Goal: Navigation & Orientation: Find specific page/section

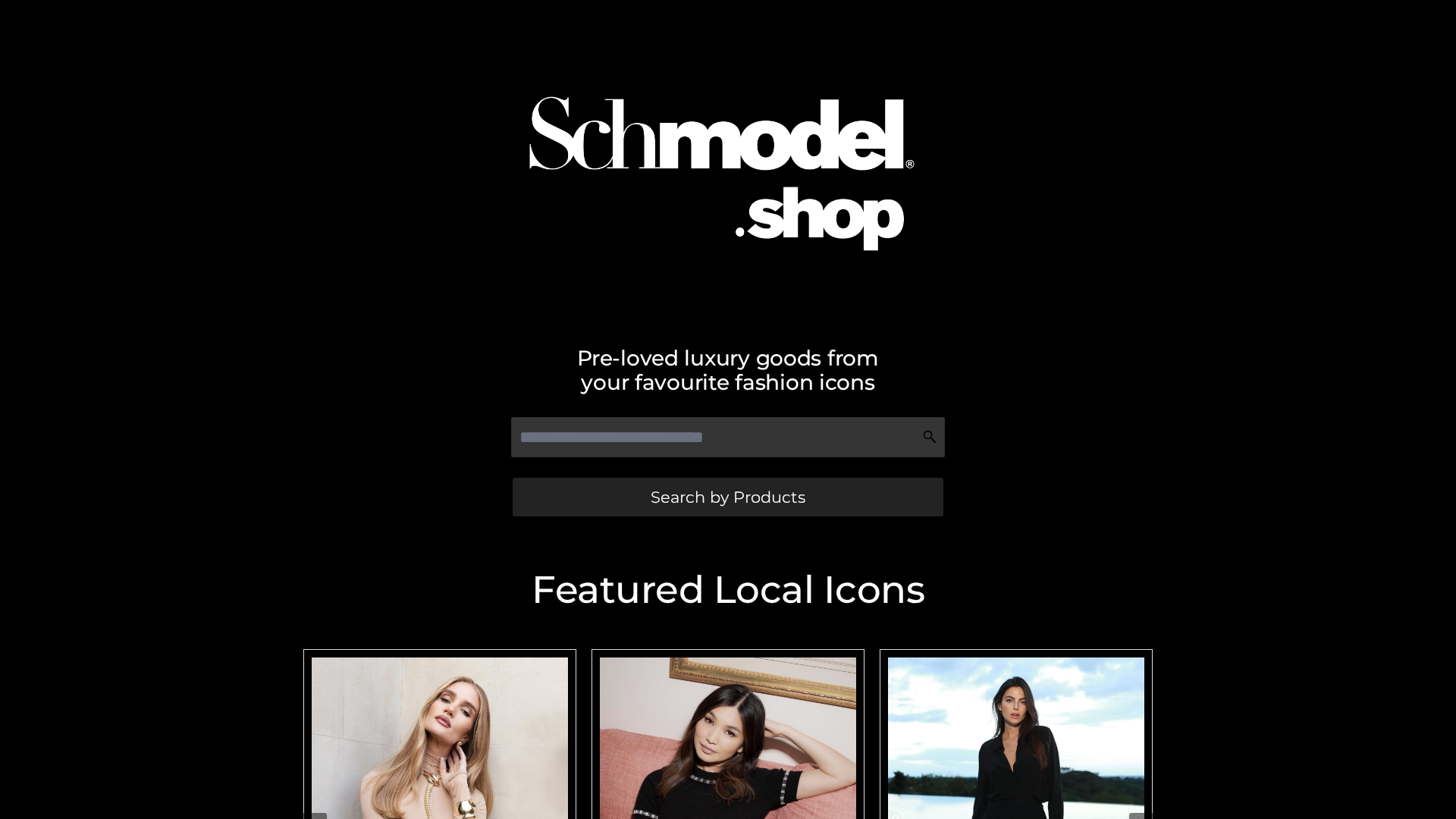
click at [727, 497] on span "Search by Products" at bounding box center [728, 498] width 155 height 16
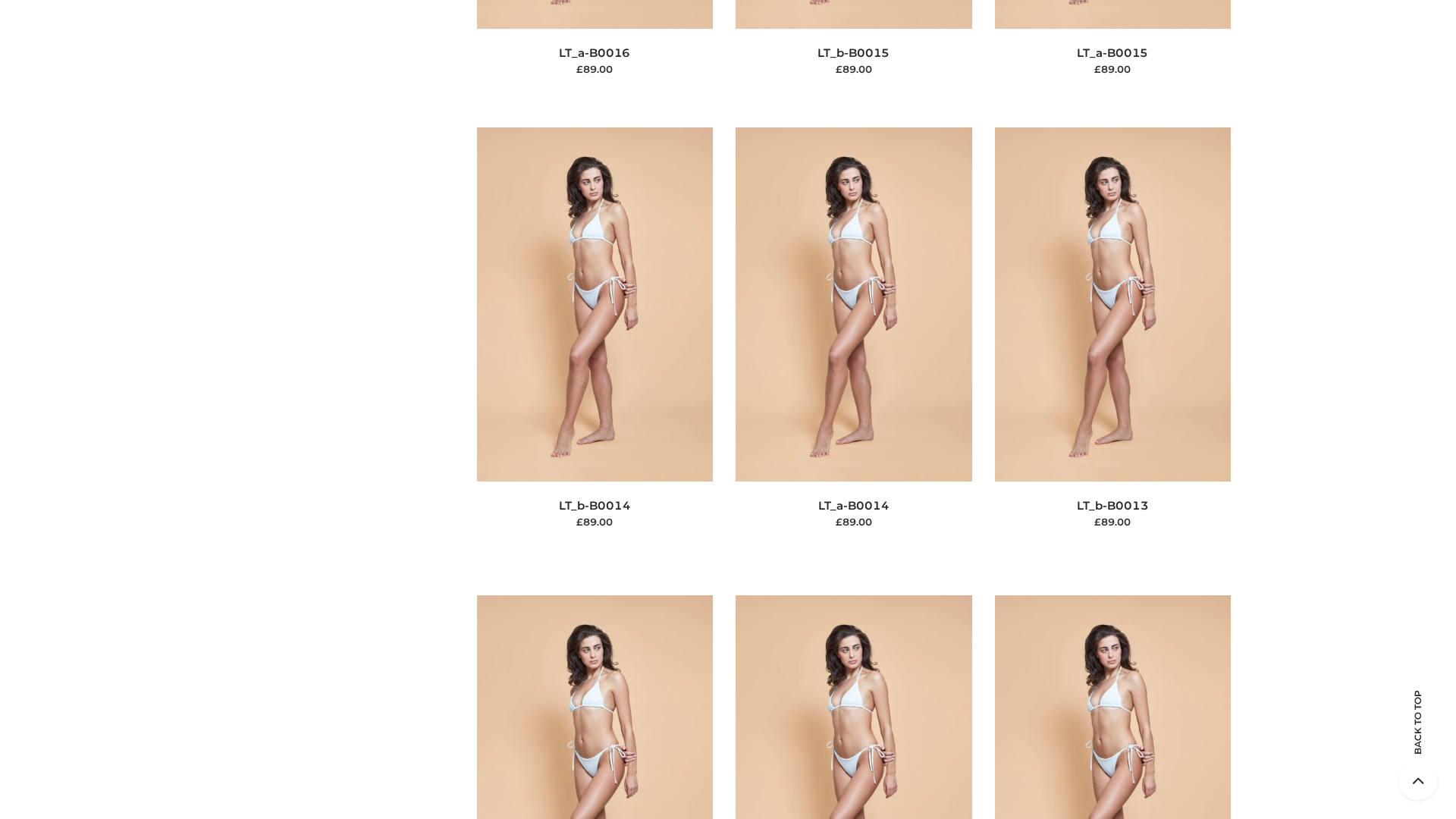
scroll to position [5393, 0]
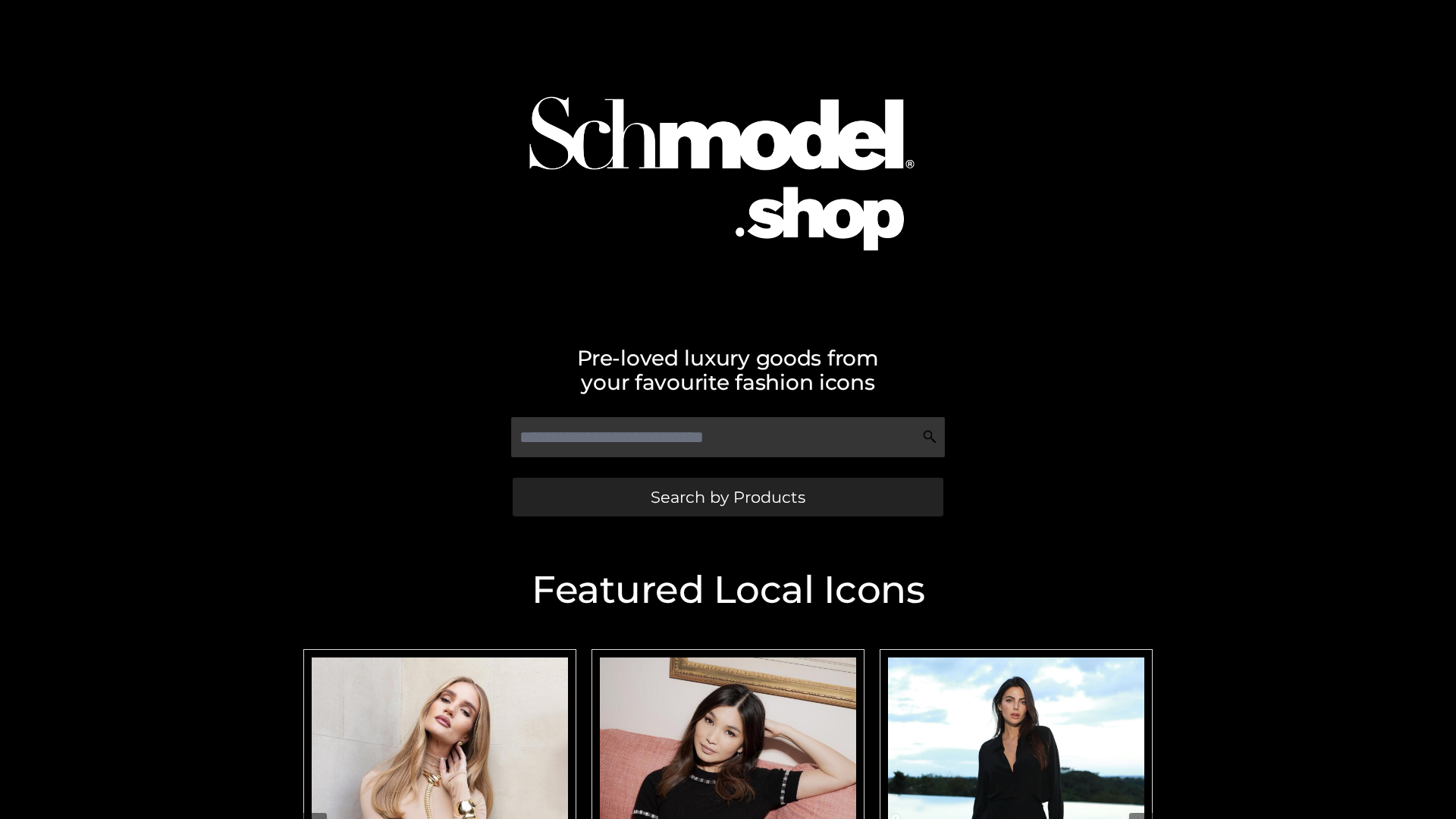
click at [727, 497] on span "Search by Products" at bounding box center [728, 498] width 155 height 16
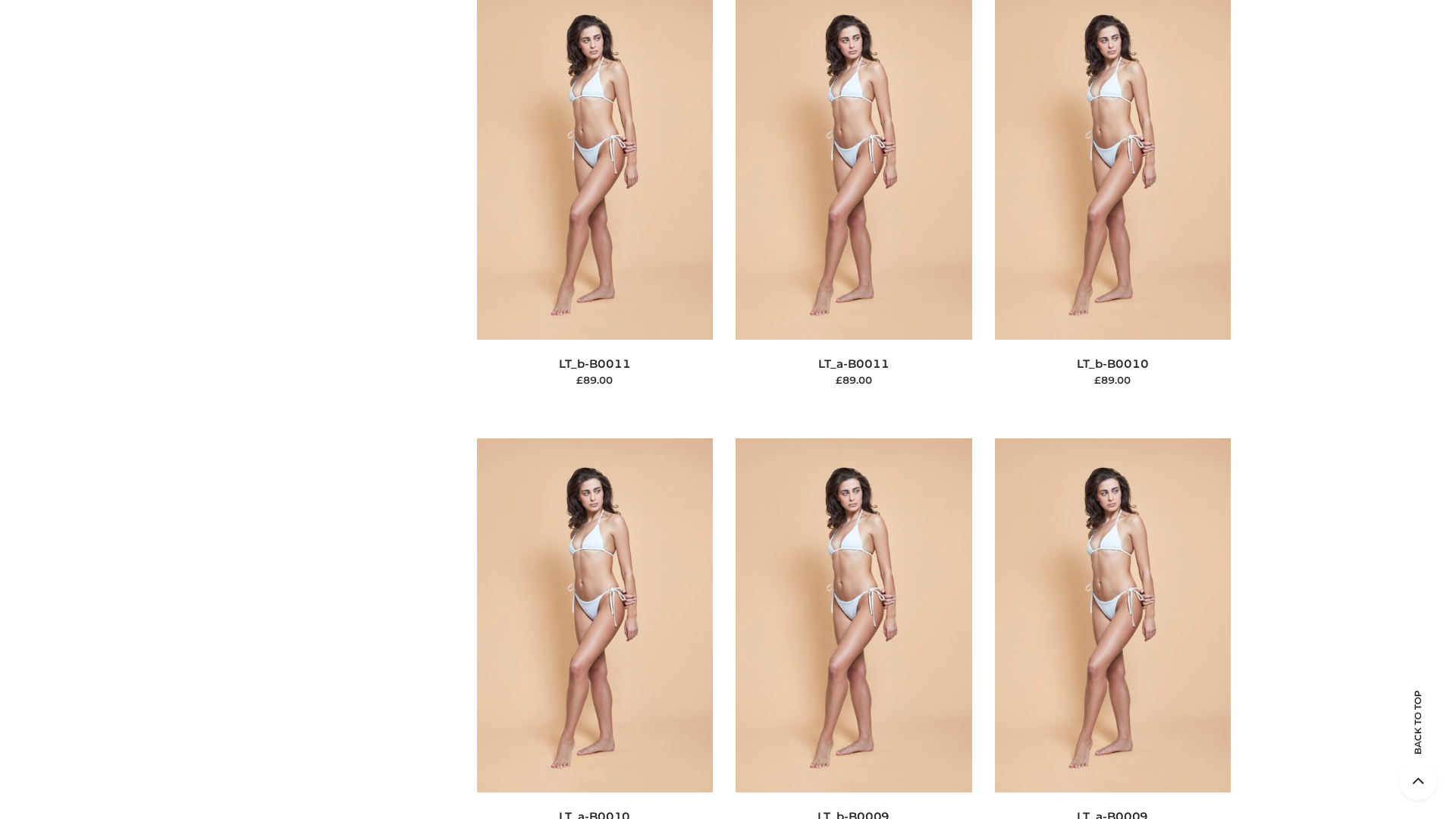
scroll to position [6810, 0]
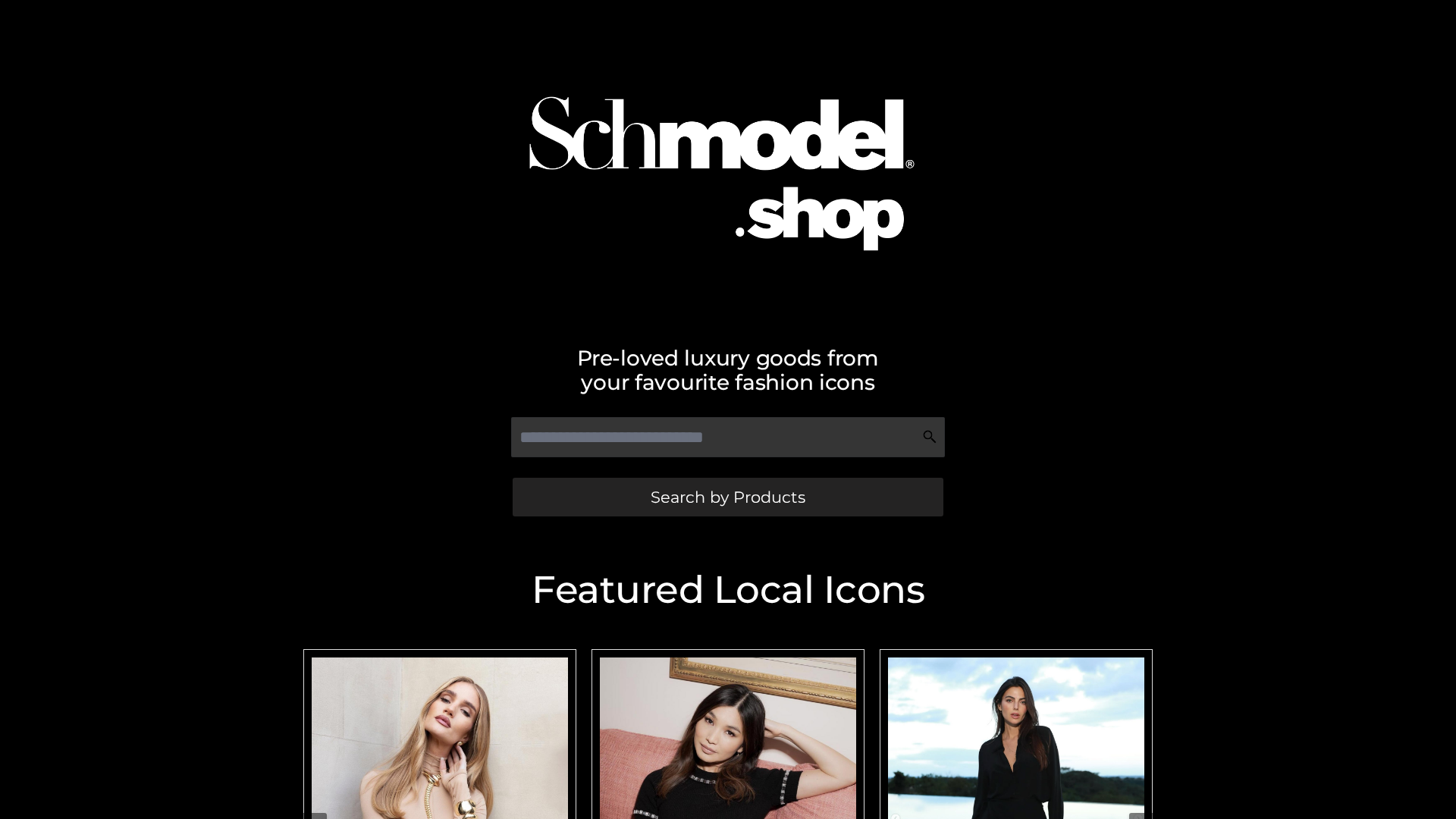
click at [727, 497] on span "Search by Products" at bounding box center [728, 498] width 155 height 16
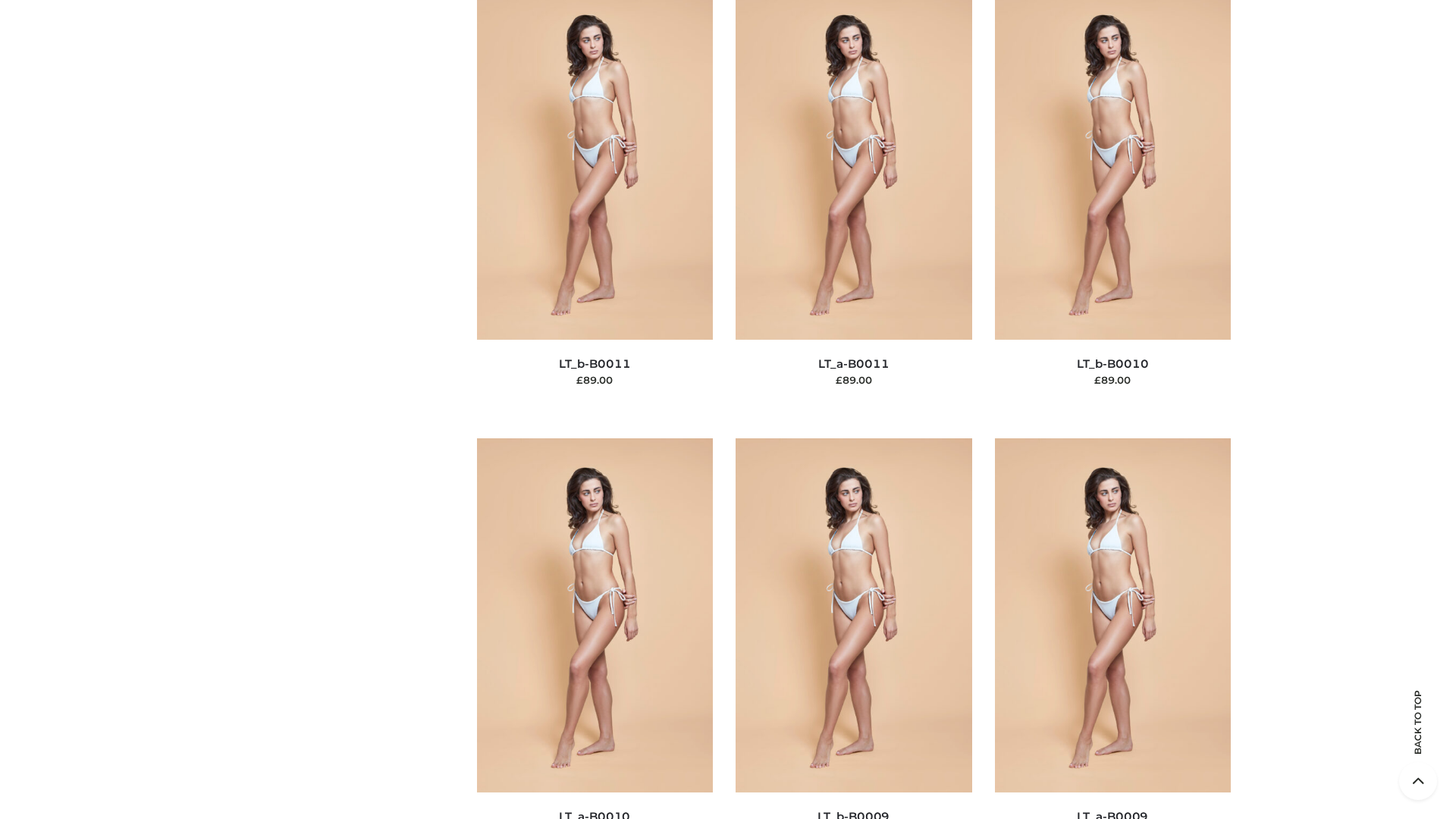
scroll to position [6810, 0]
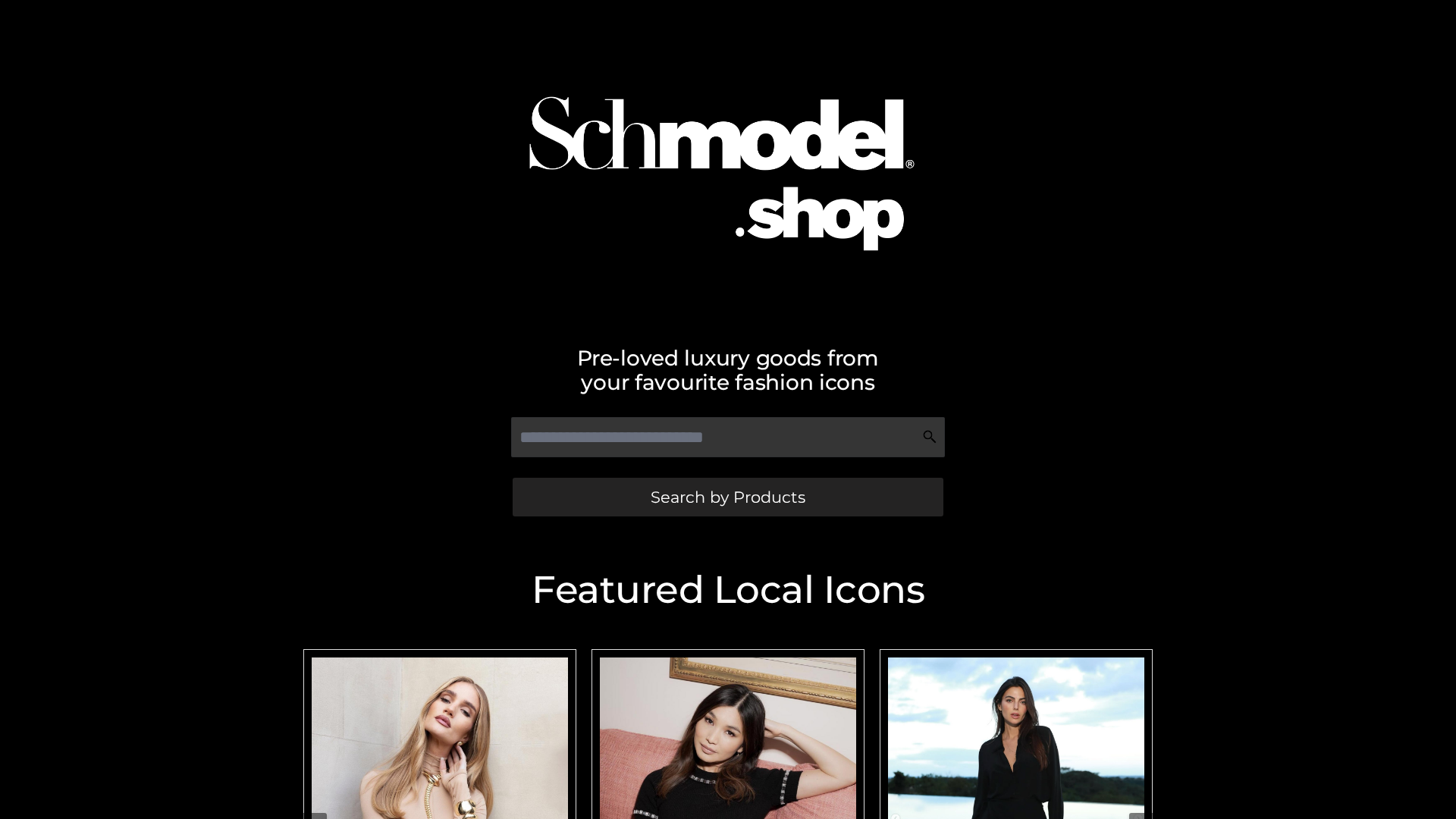
click at [727, 497] on span "Search by Products" at bounding box center [728, 498] width 155 height 16
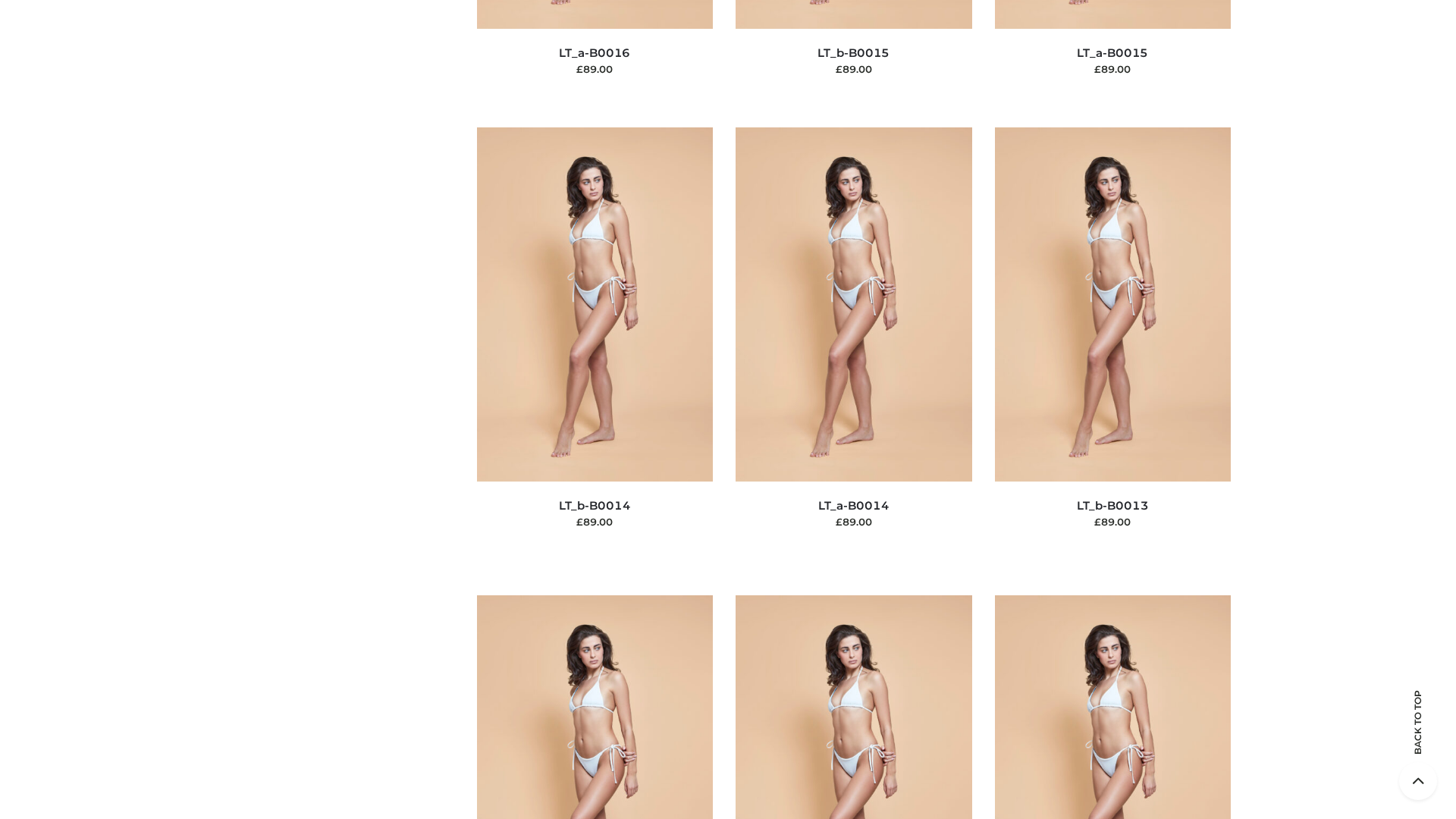
scroll to position [5393, 0]
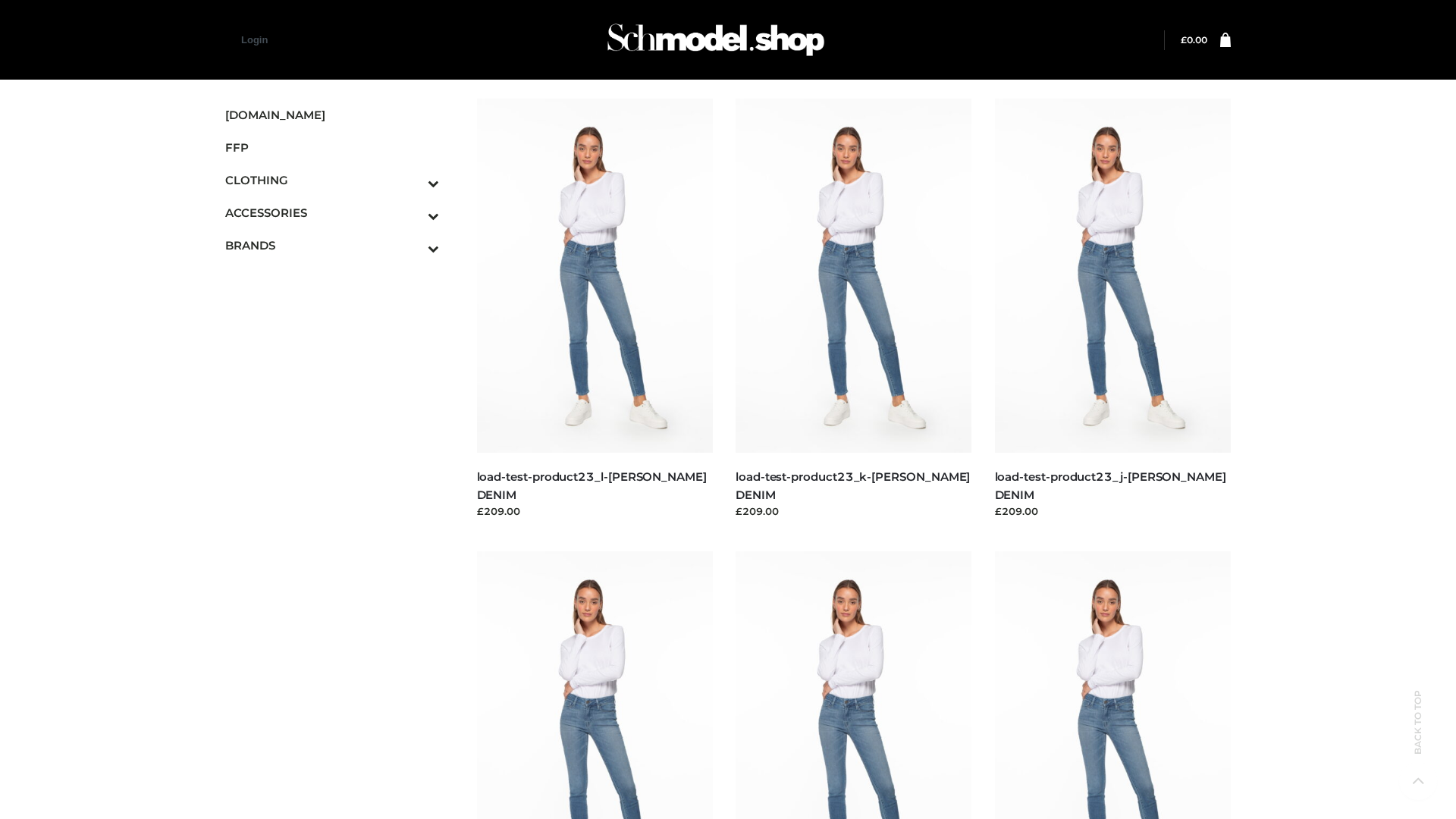
scroll to position [1330, 0]
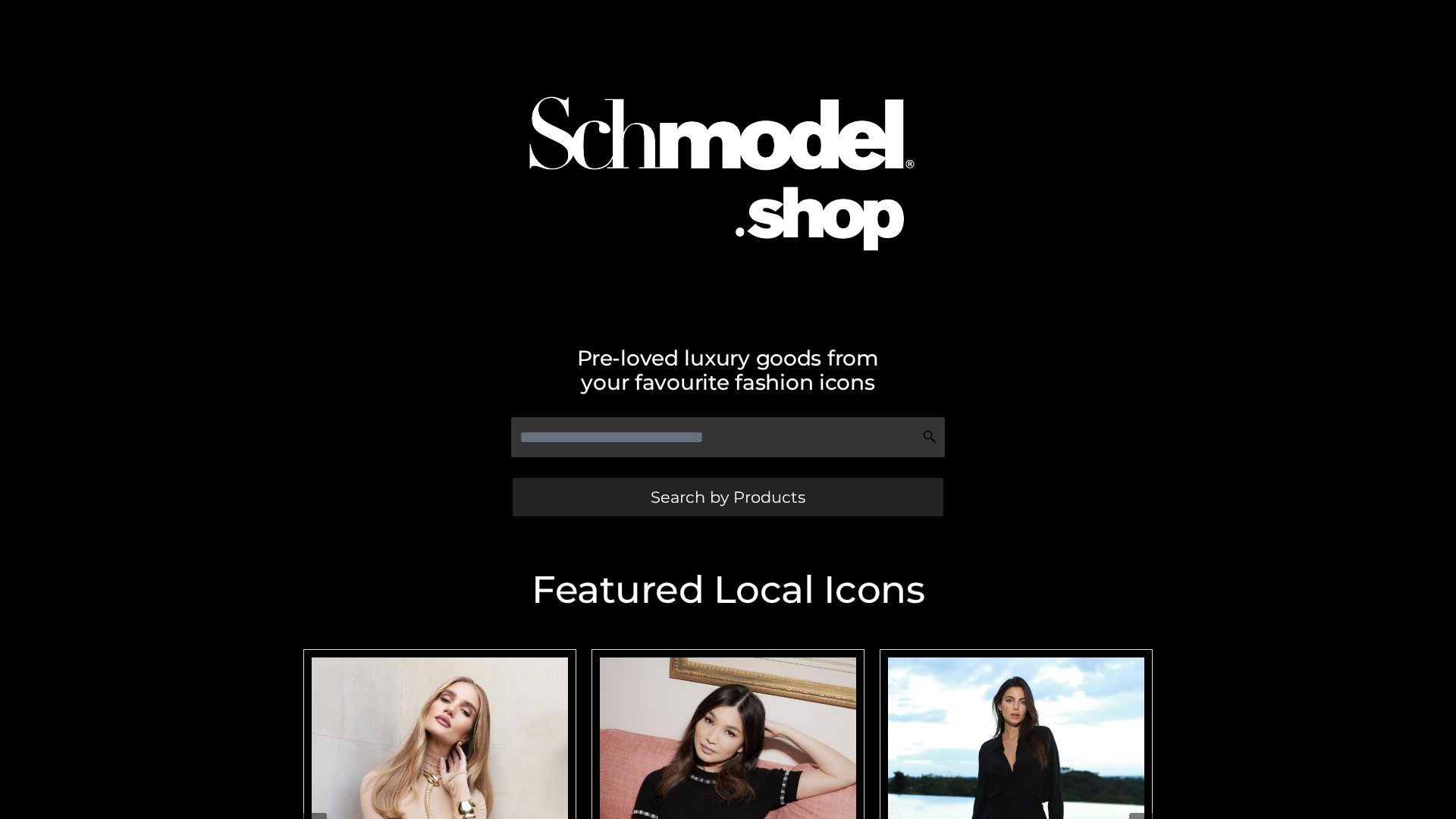
click at [727, 497] on span "Search by Products" at bounding box center [728, 498] width 155 height 16
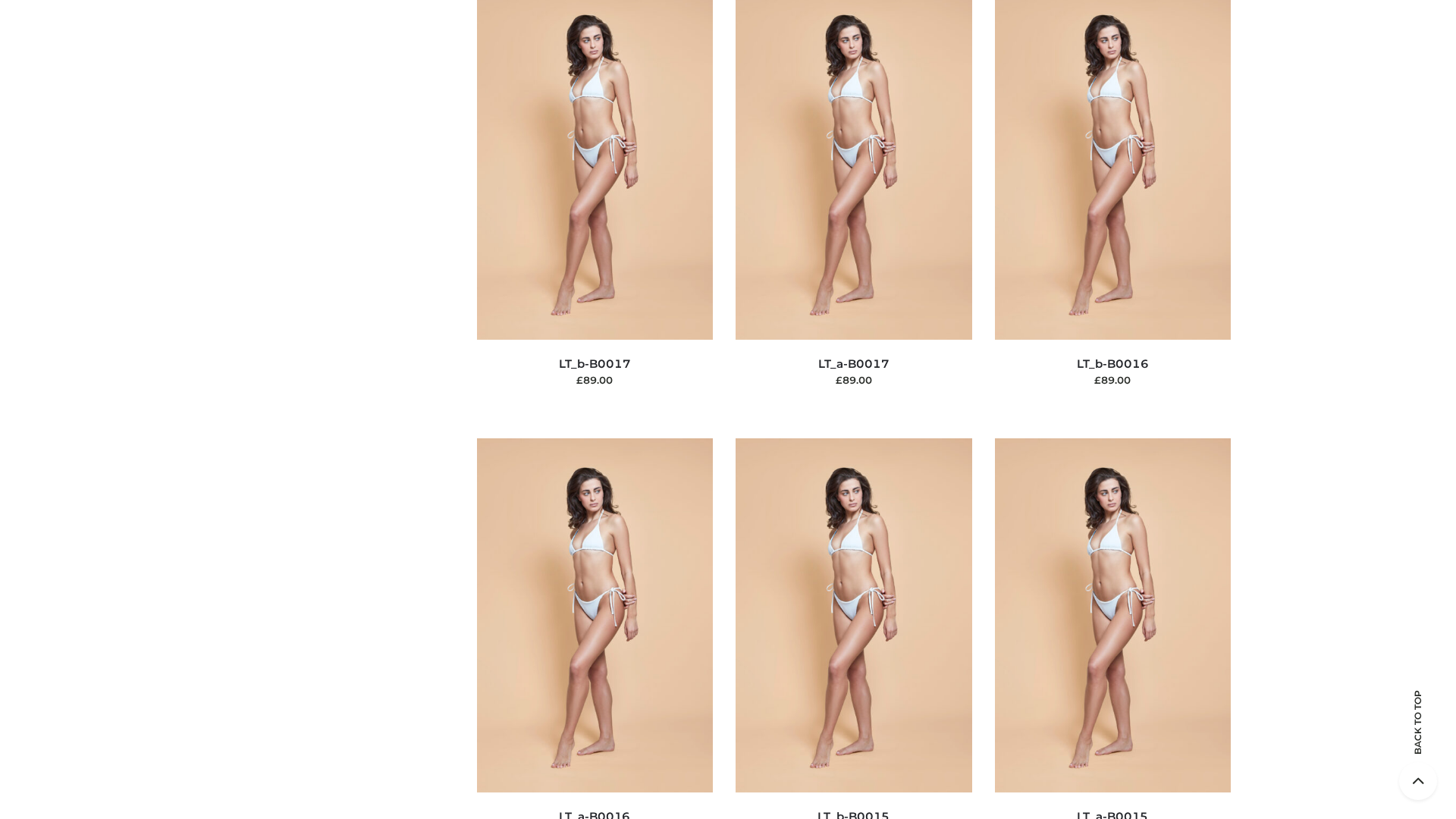
scroll to position [4983, 0]
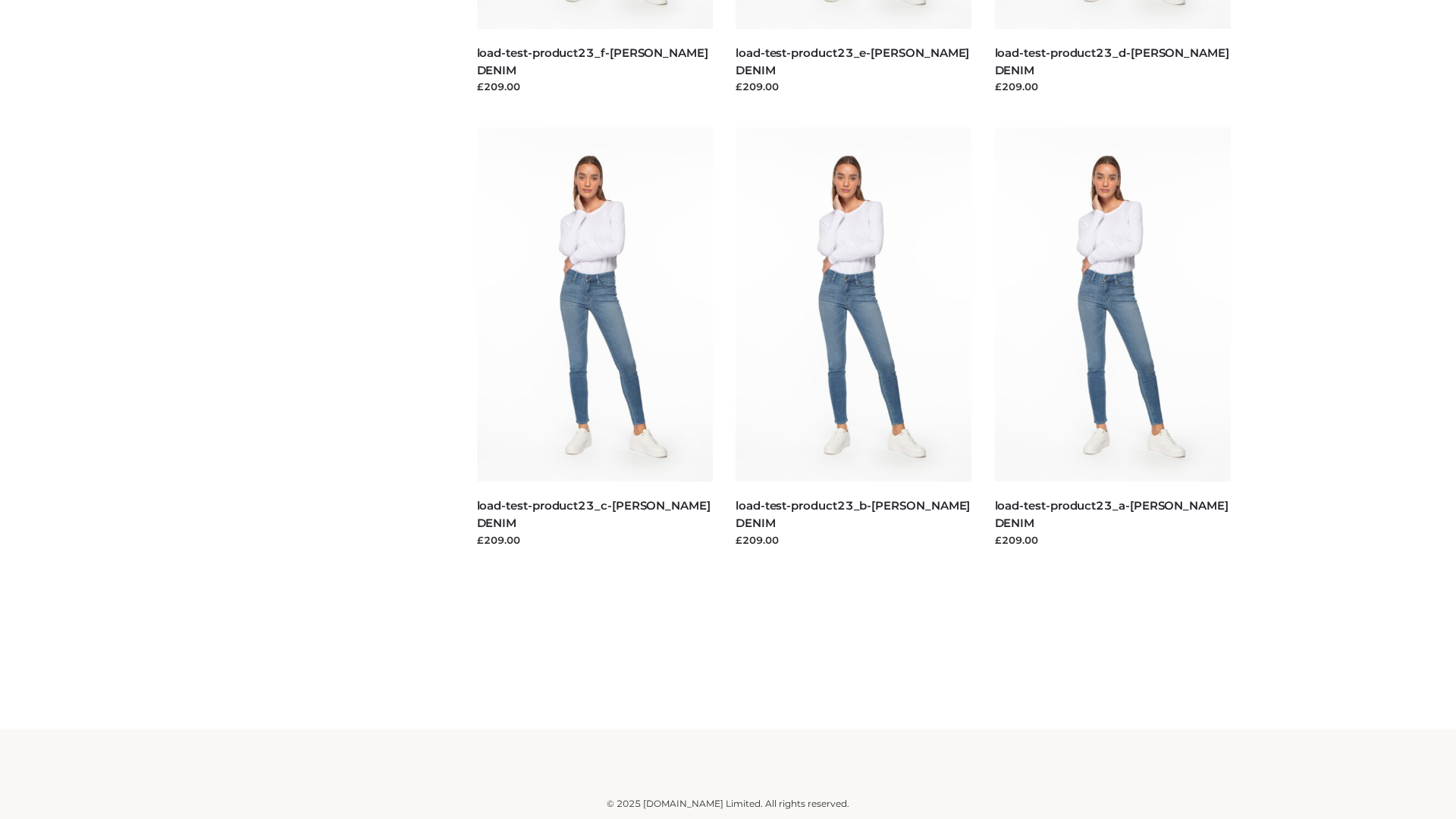
scroll to position [1330, 0]
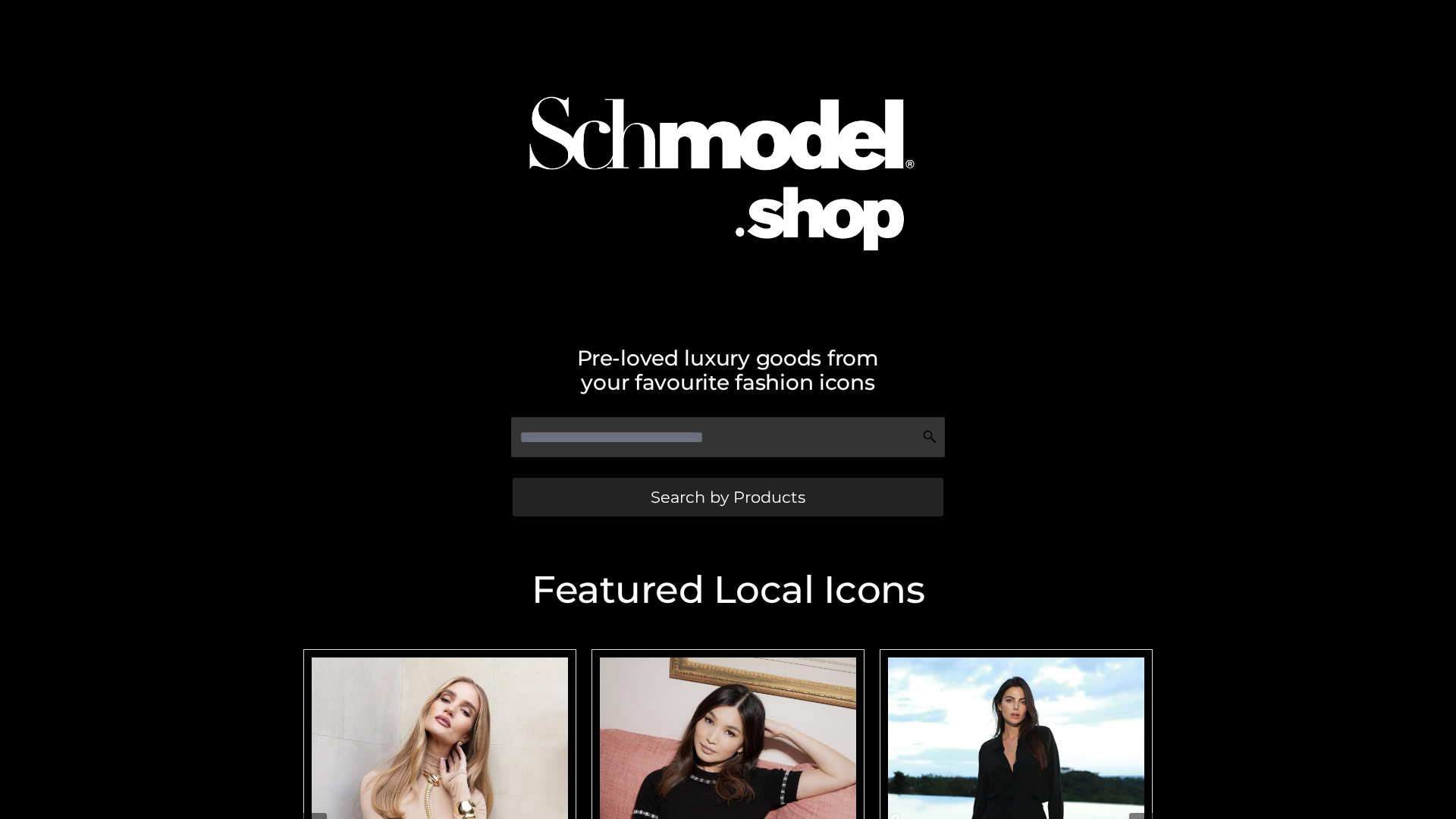
click at [727, 497] on span "Search by Products" at bounding box center [728, 498] width 155 height 16
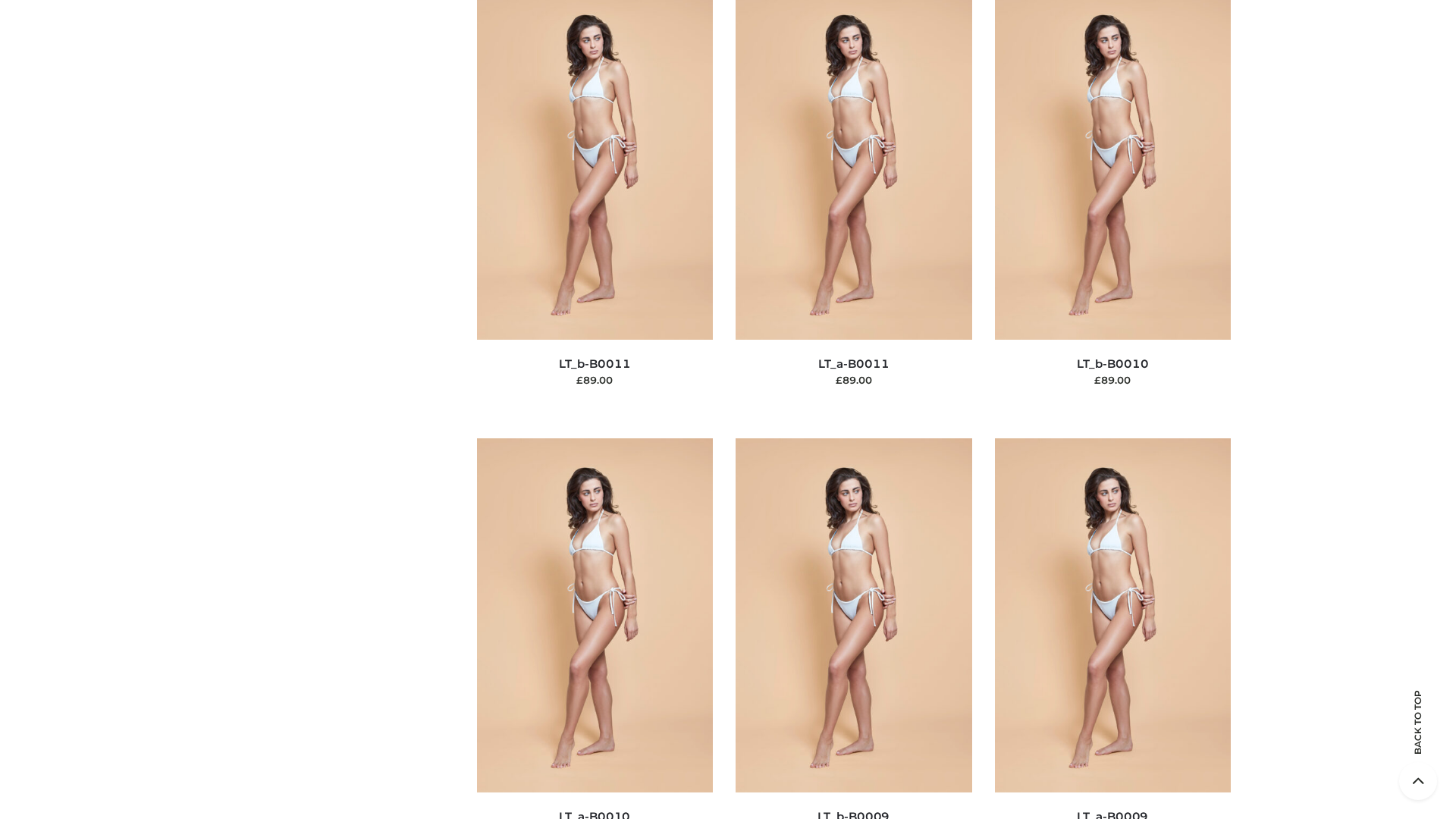
scroll to position [6810, 0]
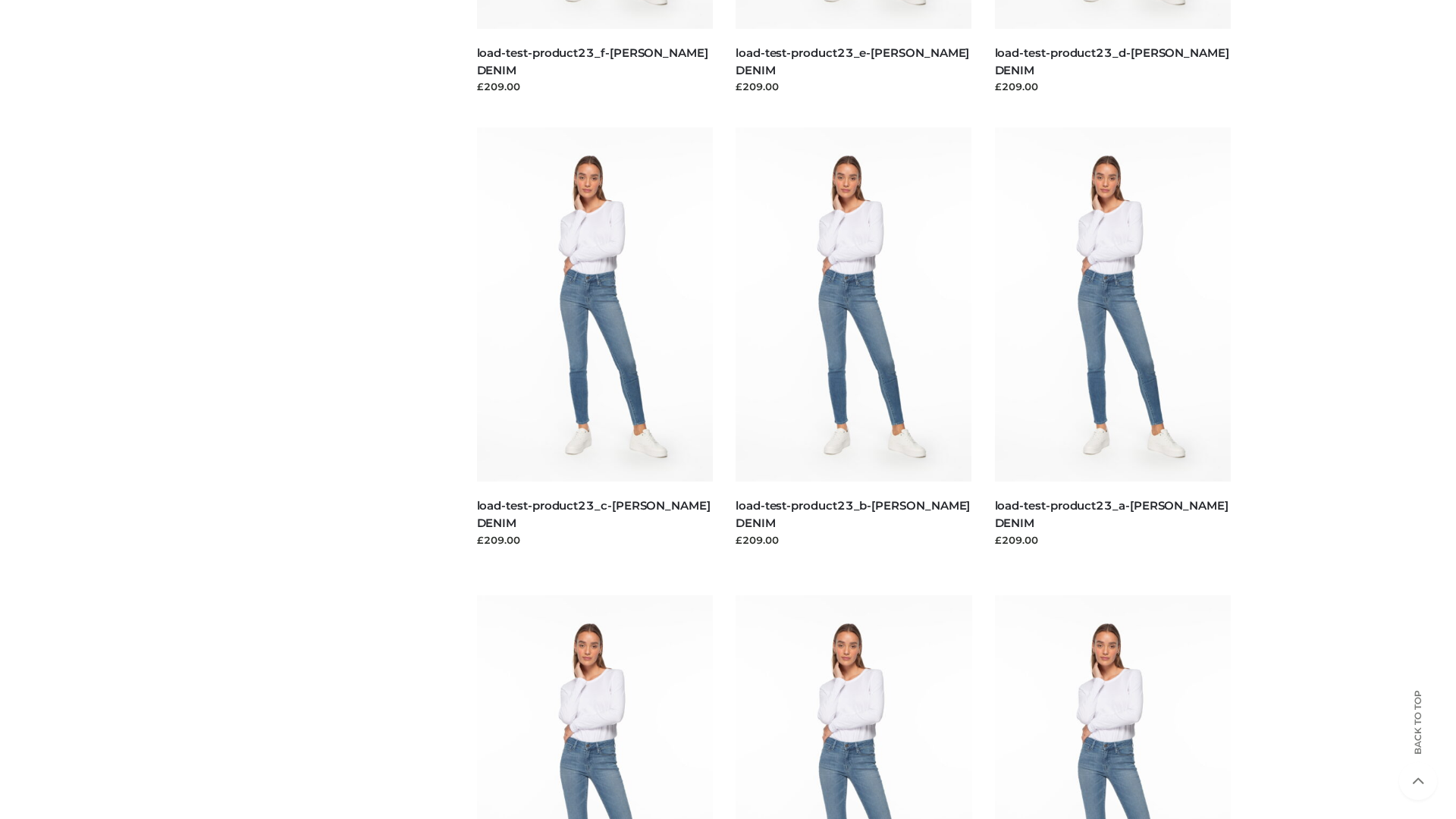
scroll to position [1330, 0]
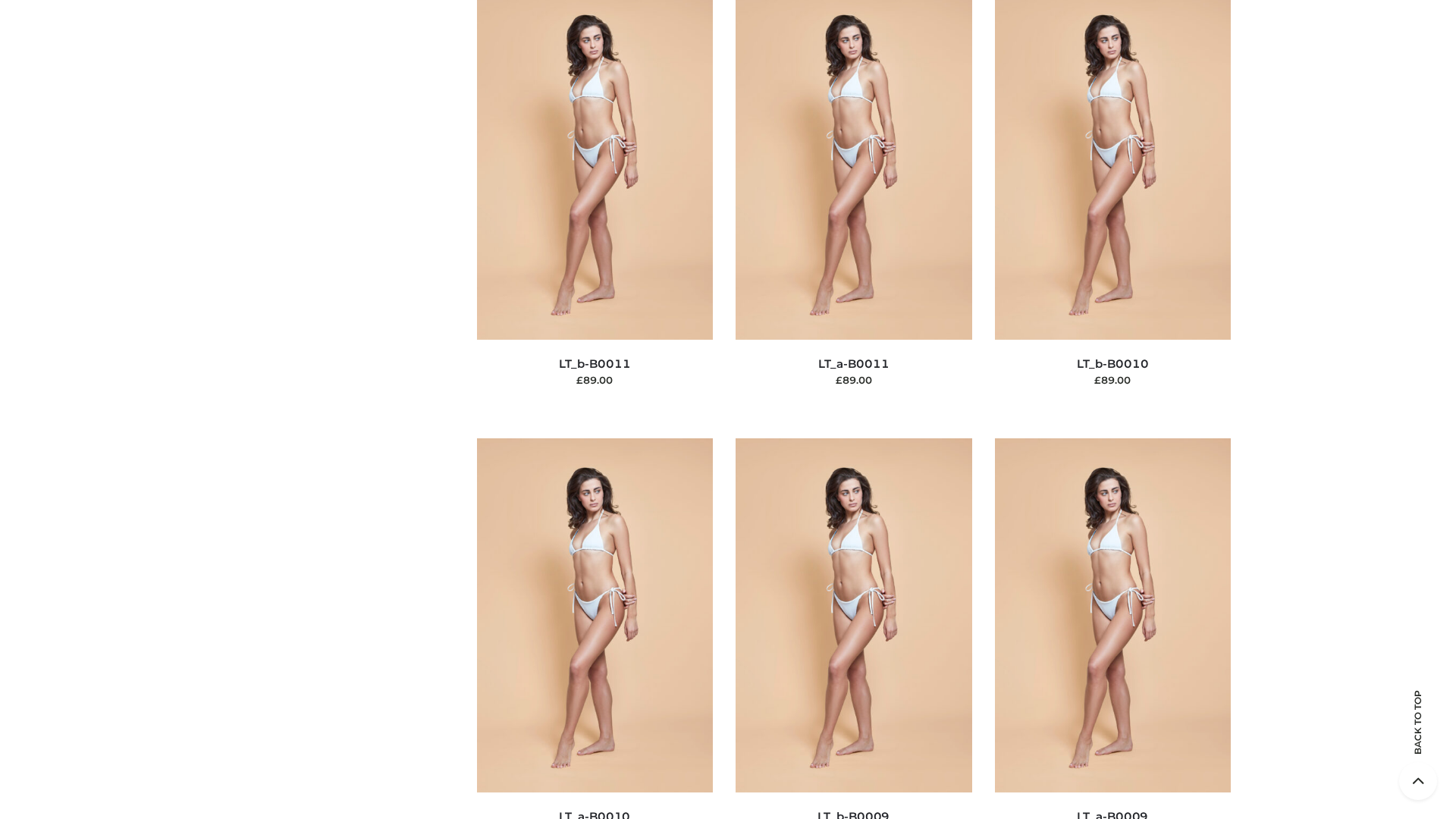
scroll to position [6810, 0]
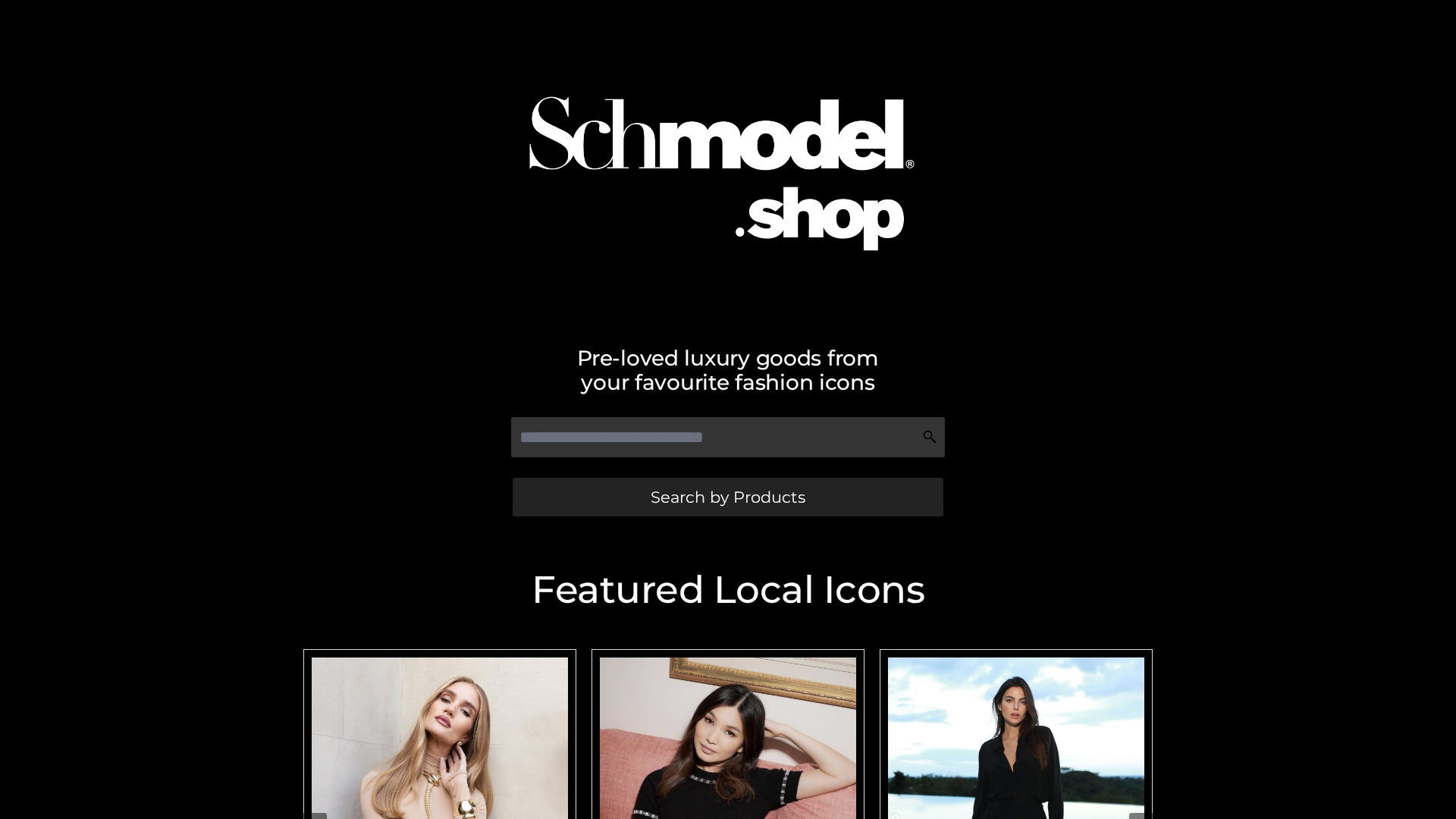
click at [727, 497] on span "Search by Products" at bounding box center [728, 498] width 155 height 16
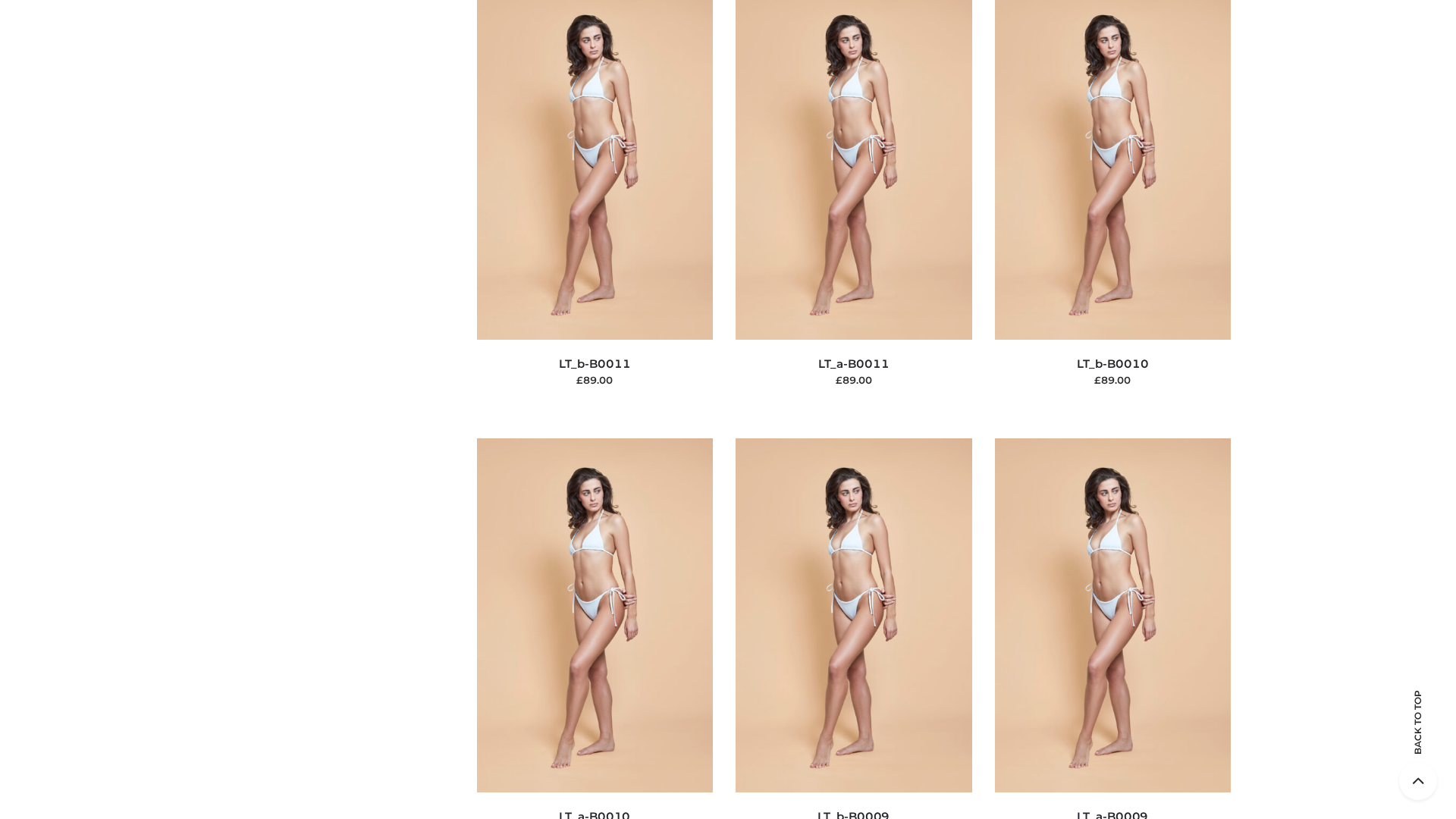
scroll to position [6810, 0]
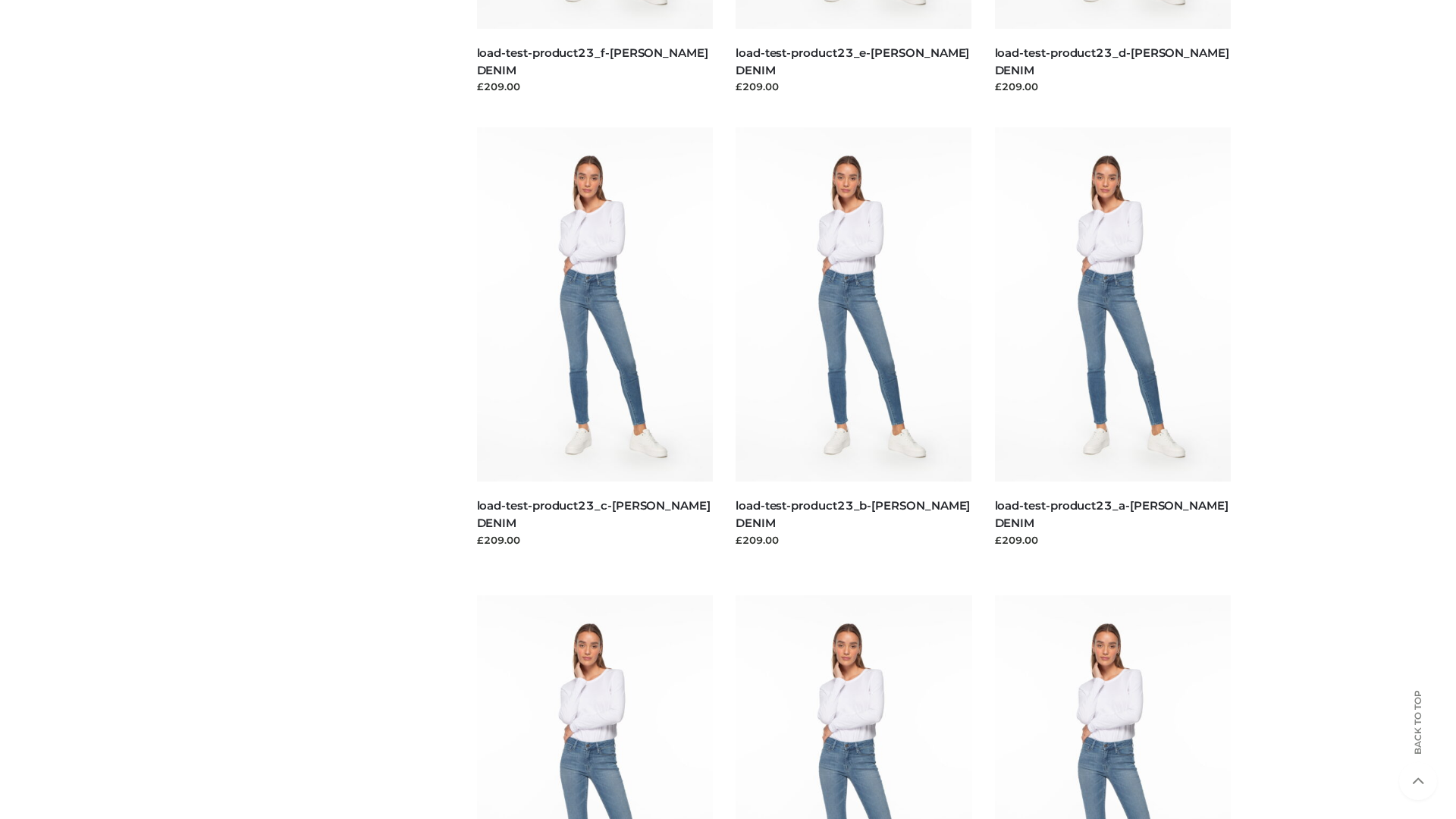
scroll to position [1330, 0]
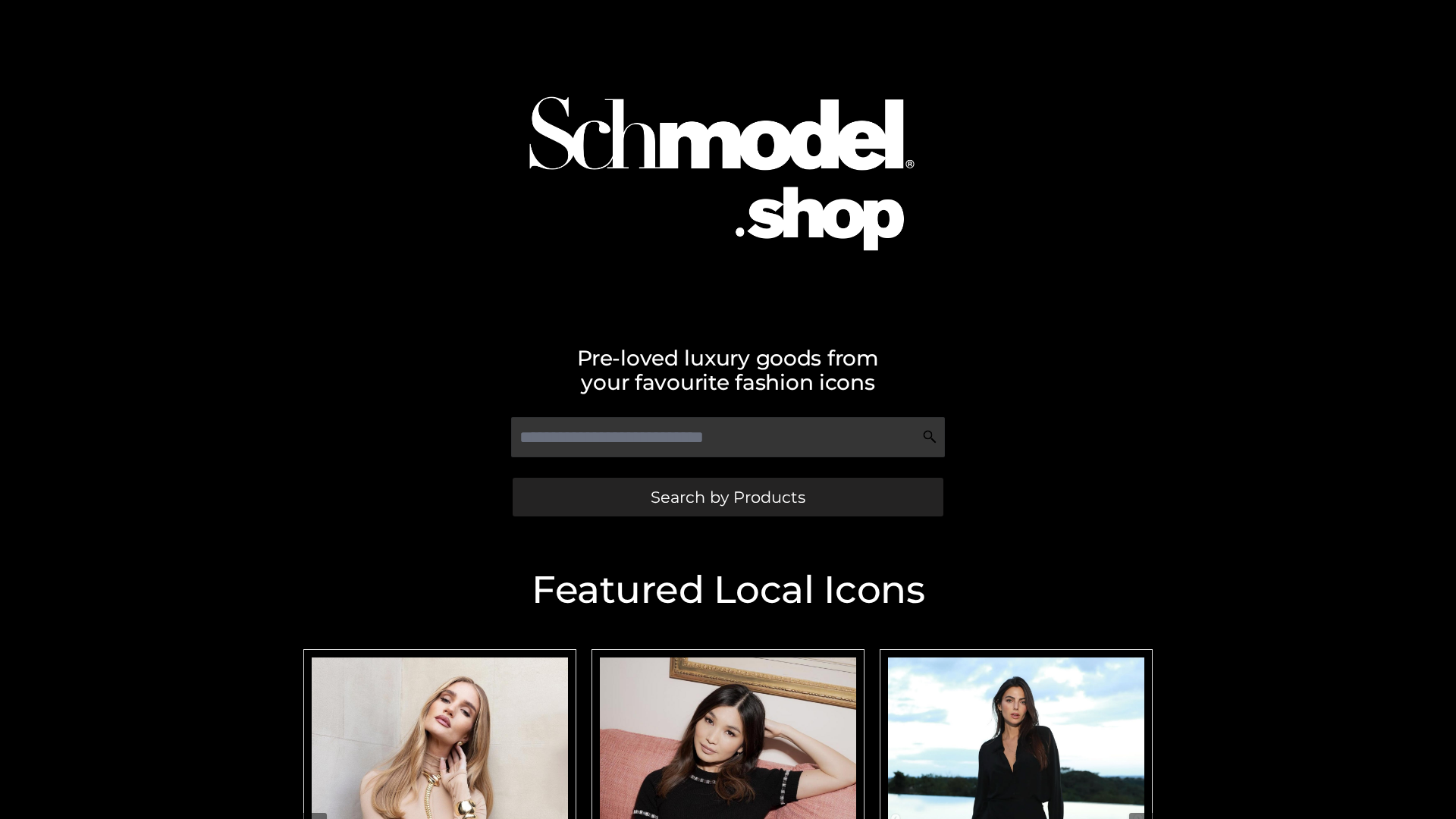
click at [727, 497] on span "Search by Products" at bounding box center [728, 498] width 155 height 16
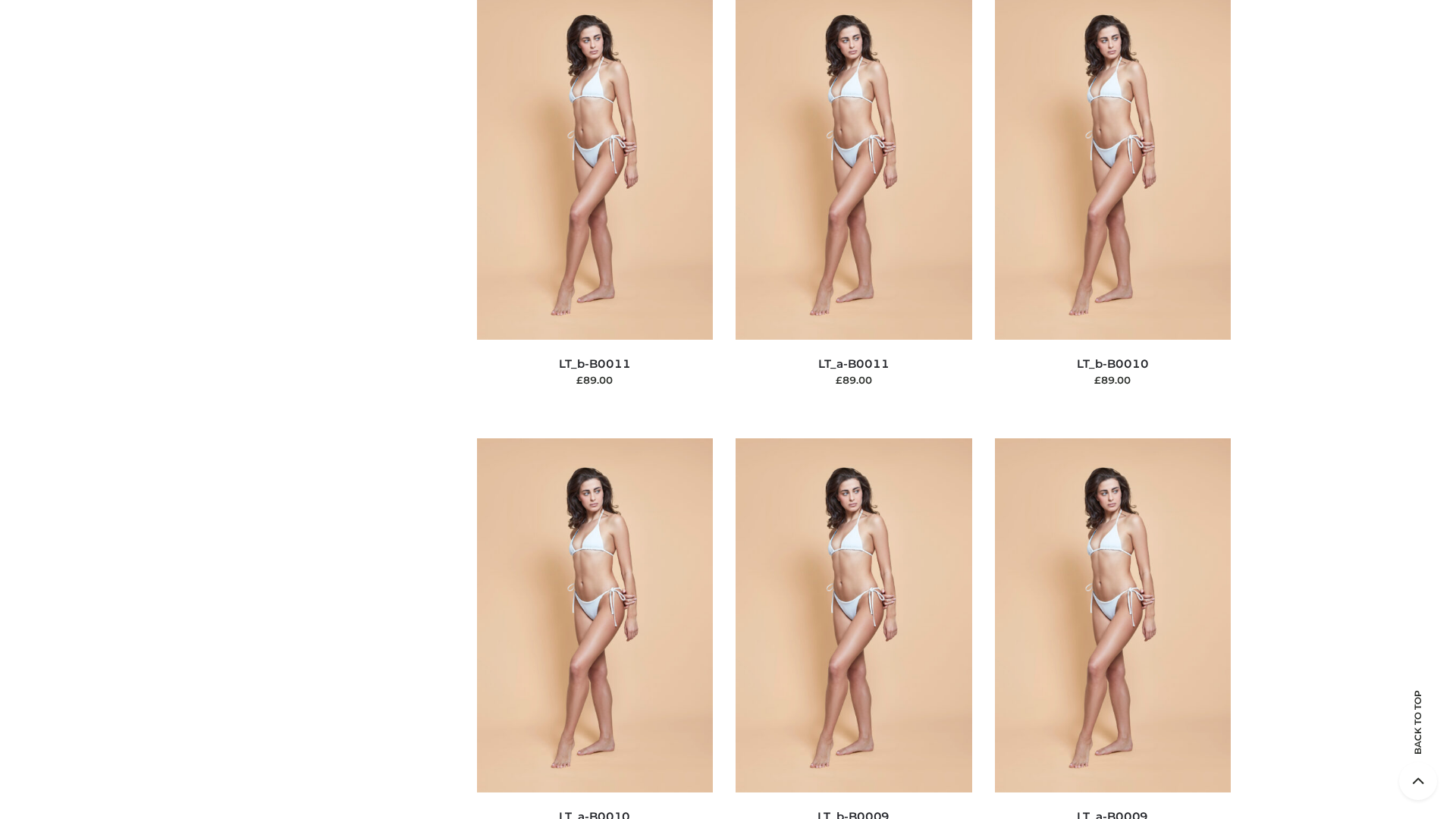
scroll to position [6810, 0]
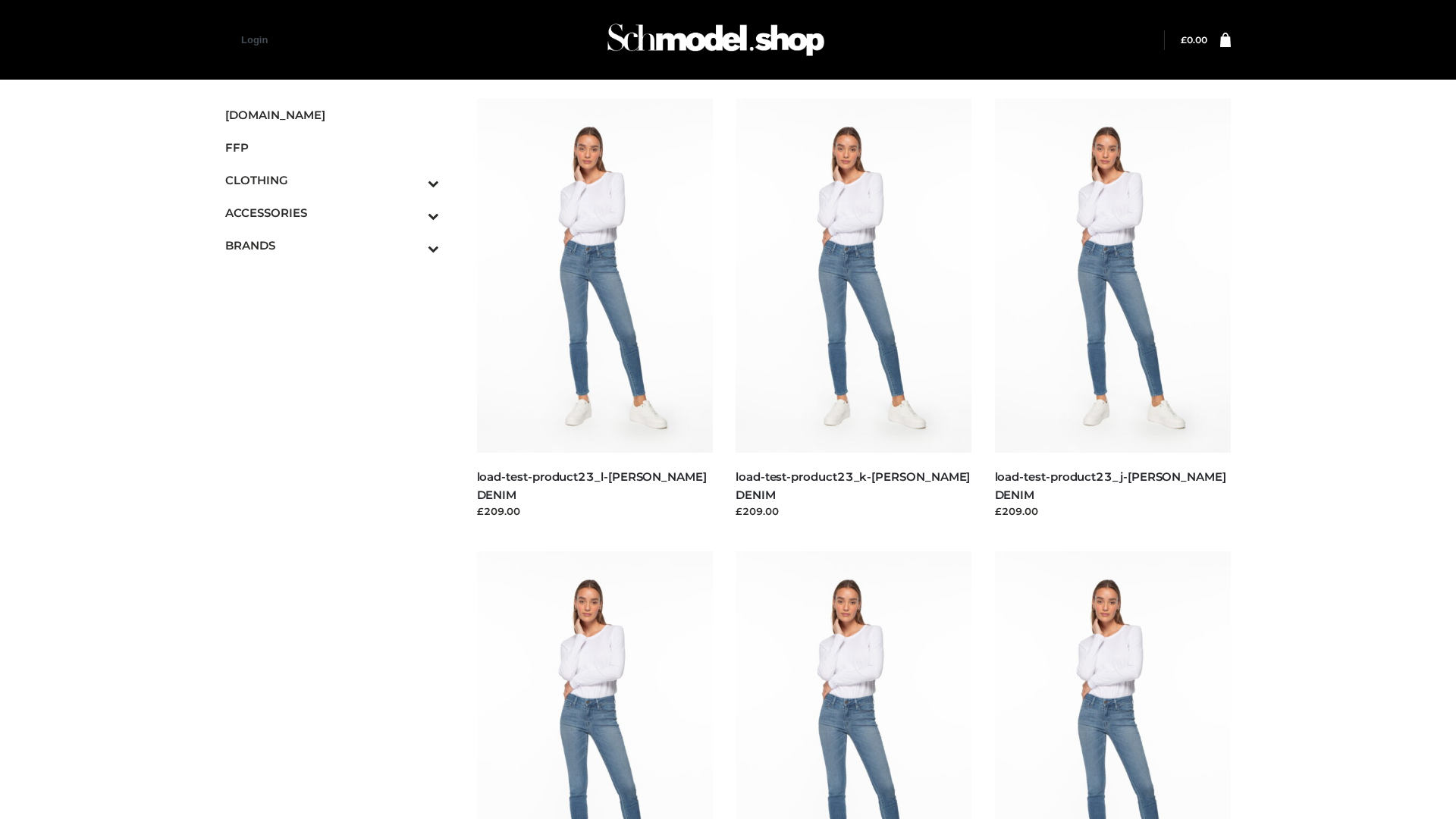
scroll to position [1330, 0]
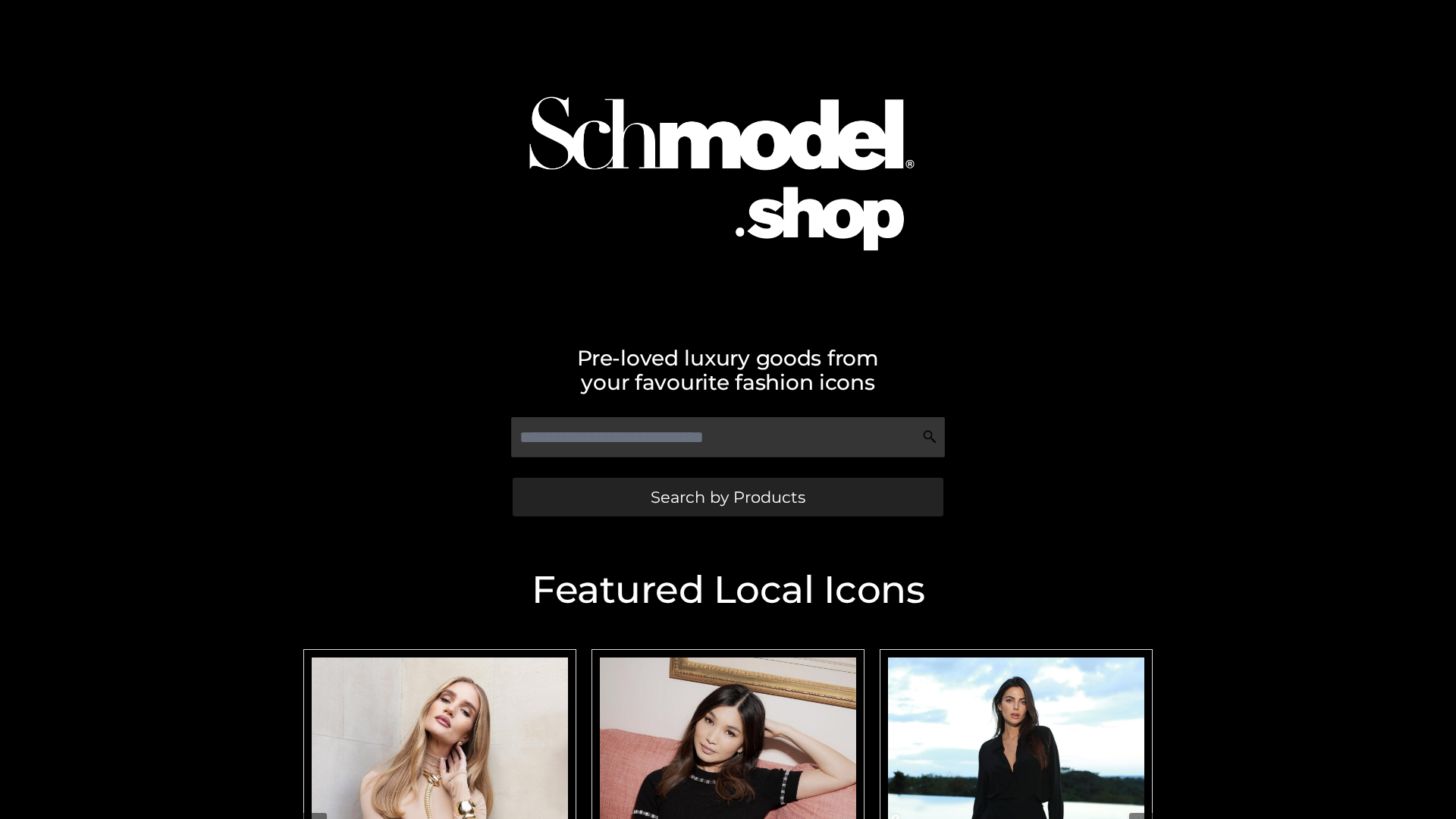
click at [727, 497] on span "Search by Products" at bounding box center [728, 498] width 155 height 16
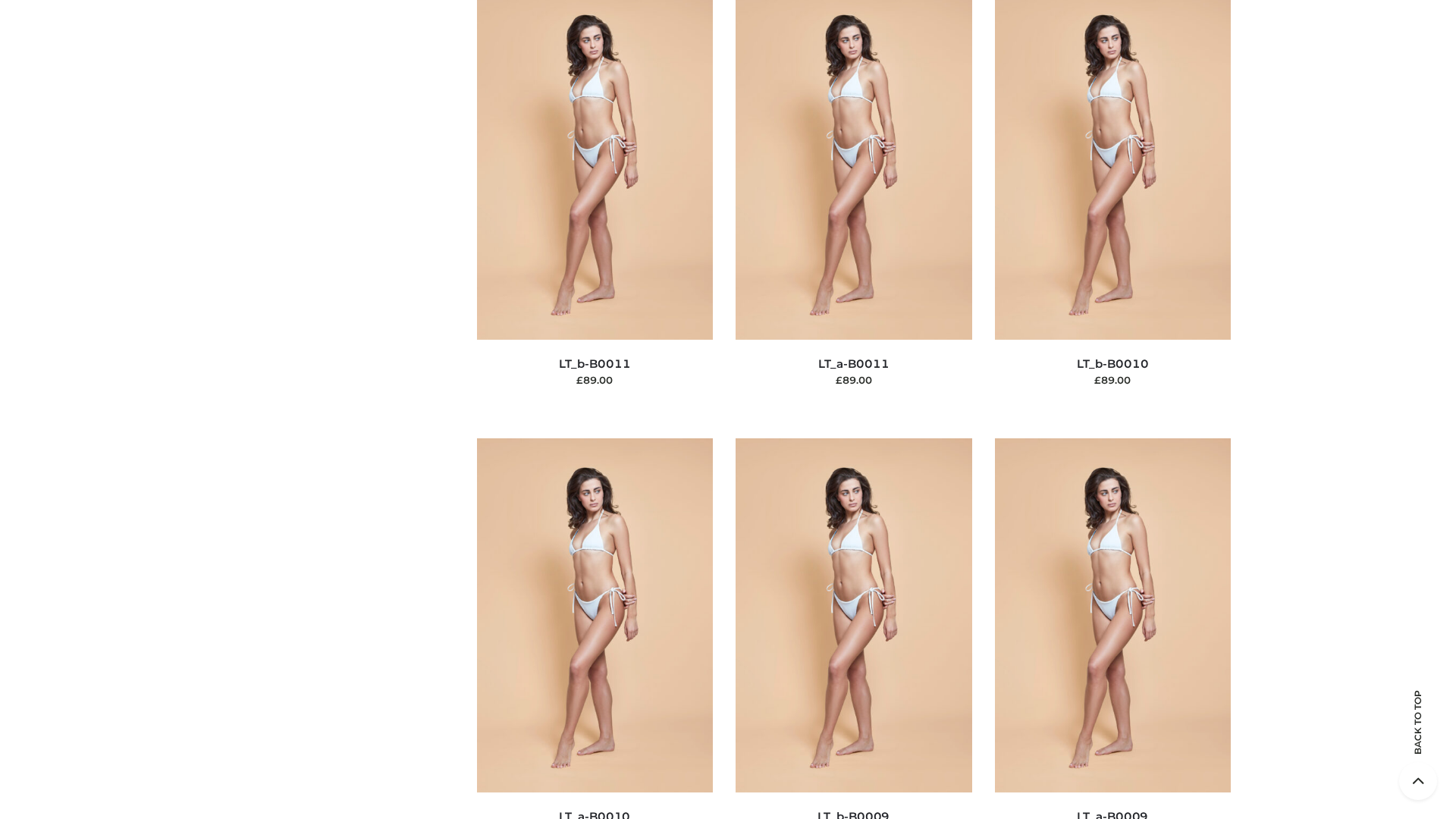
scroll to position [6810, 0]
